Goal: Navigation & Orientation: Find specific page/section

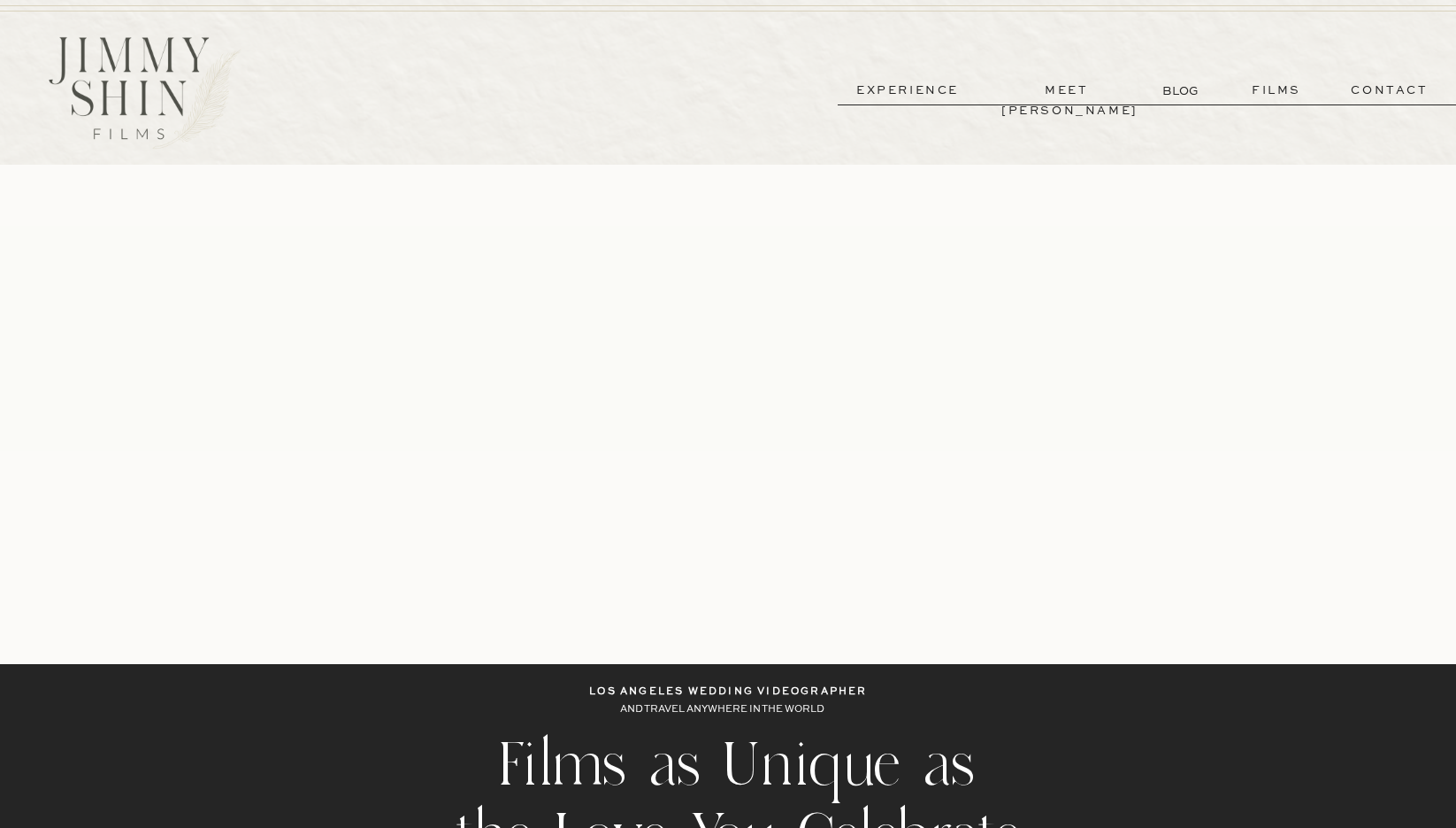
click at [1081, 91] on p "meet [PERSON_NAME]" at bounding box center [1067, 91] width 131 height 20
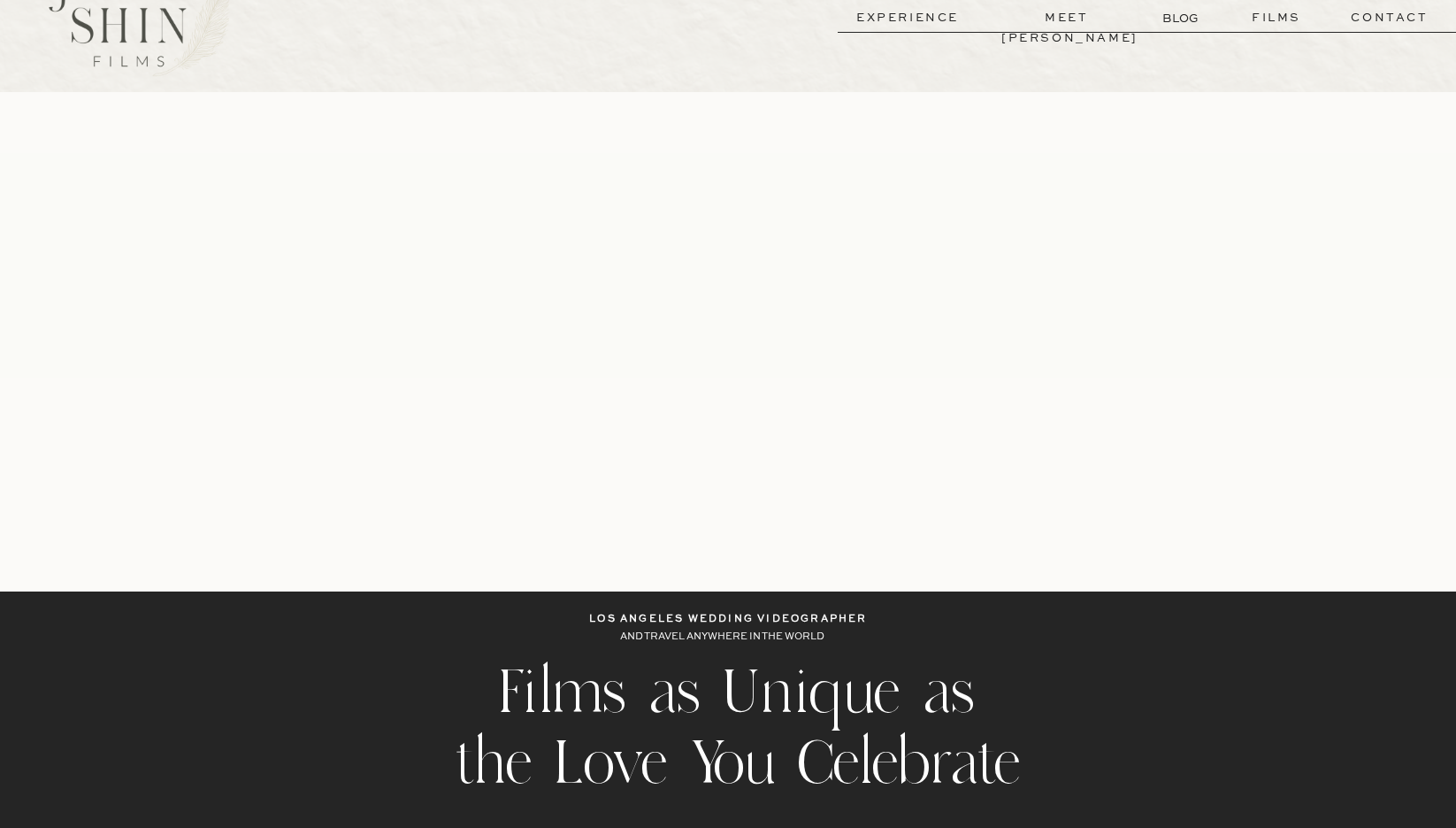
scroll to position [222, 0]
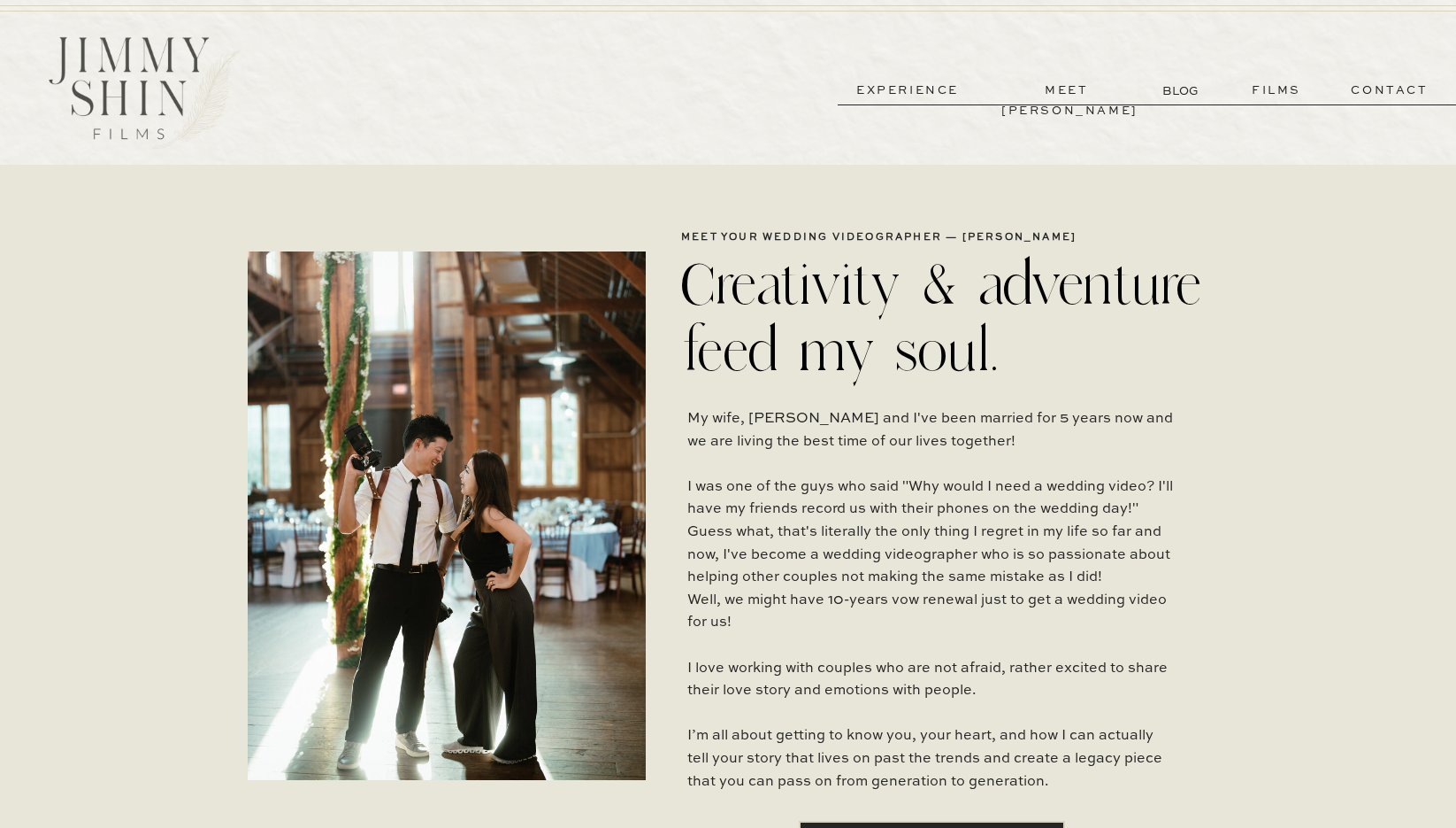
click at [947, 88] on p "experience" at bounding box center [908, 91] width 131 height 20
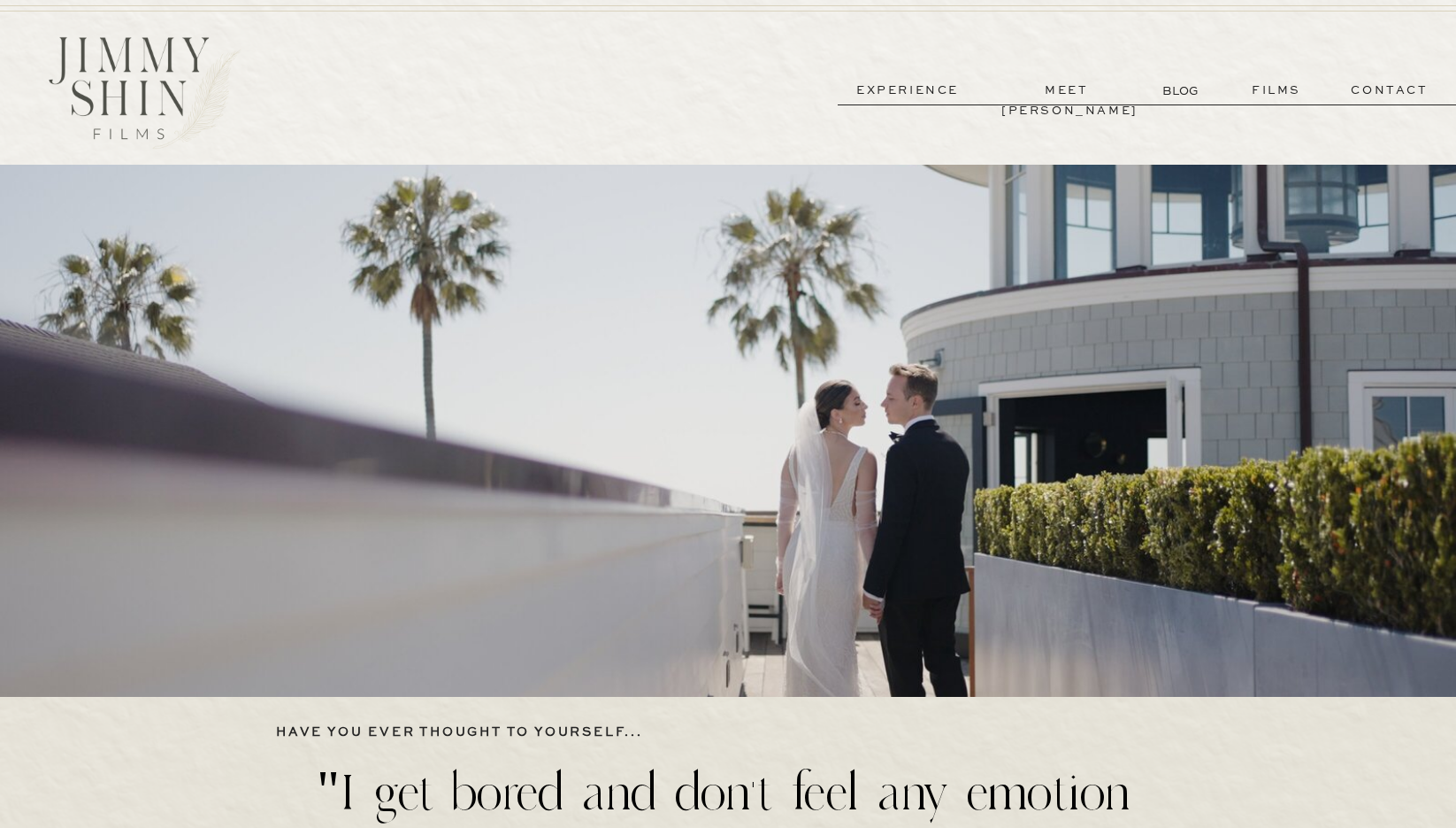
click at [1269, 95] on p "films" at bounding box center [1276, 91] width 87 height 20
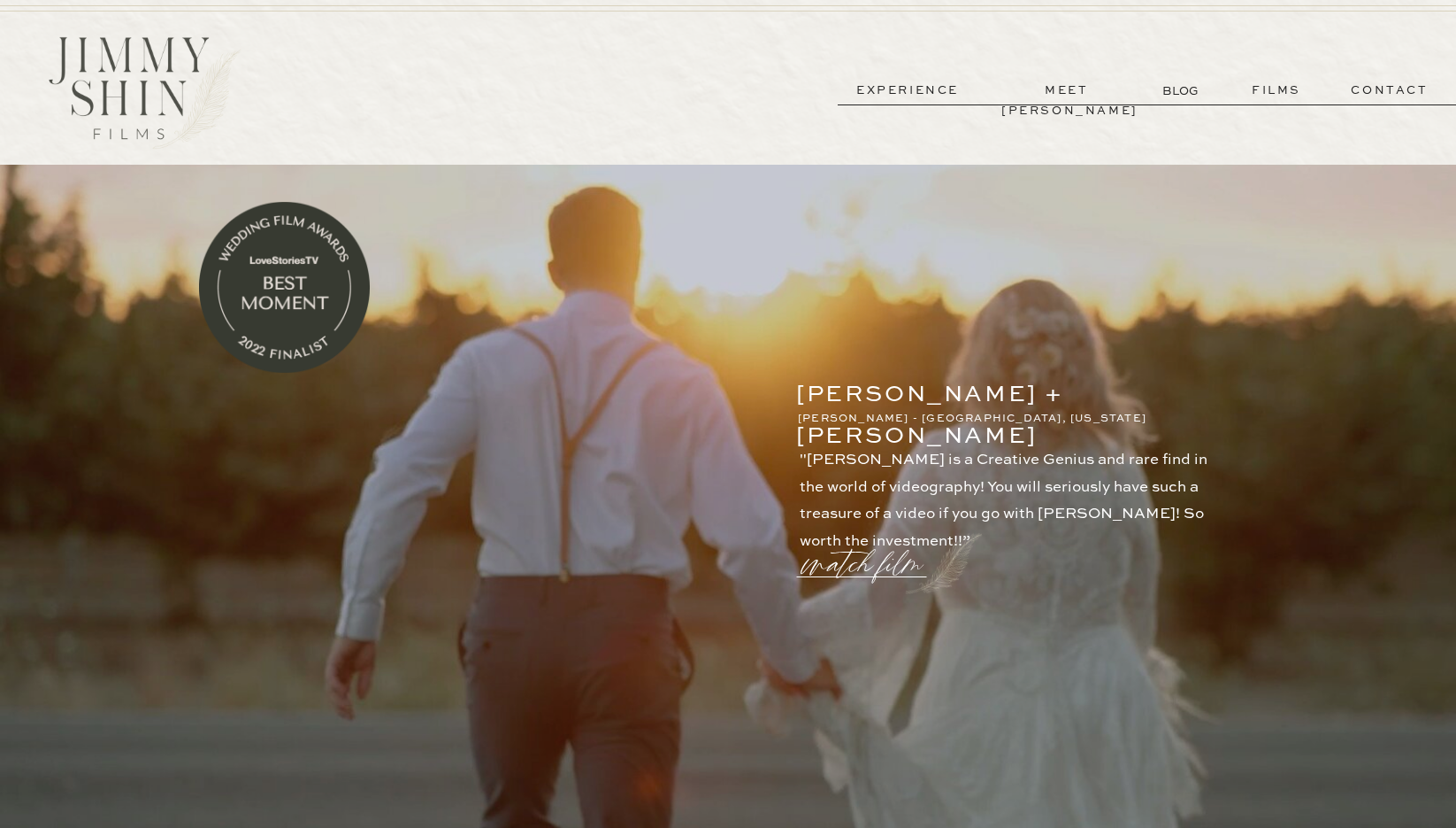
click at [1369, 96] on p "contact" at bounding box center [1390, 91] width 128 height 20
